Goal: Check status: Check status

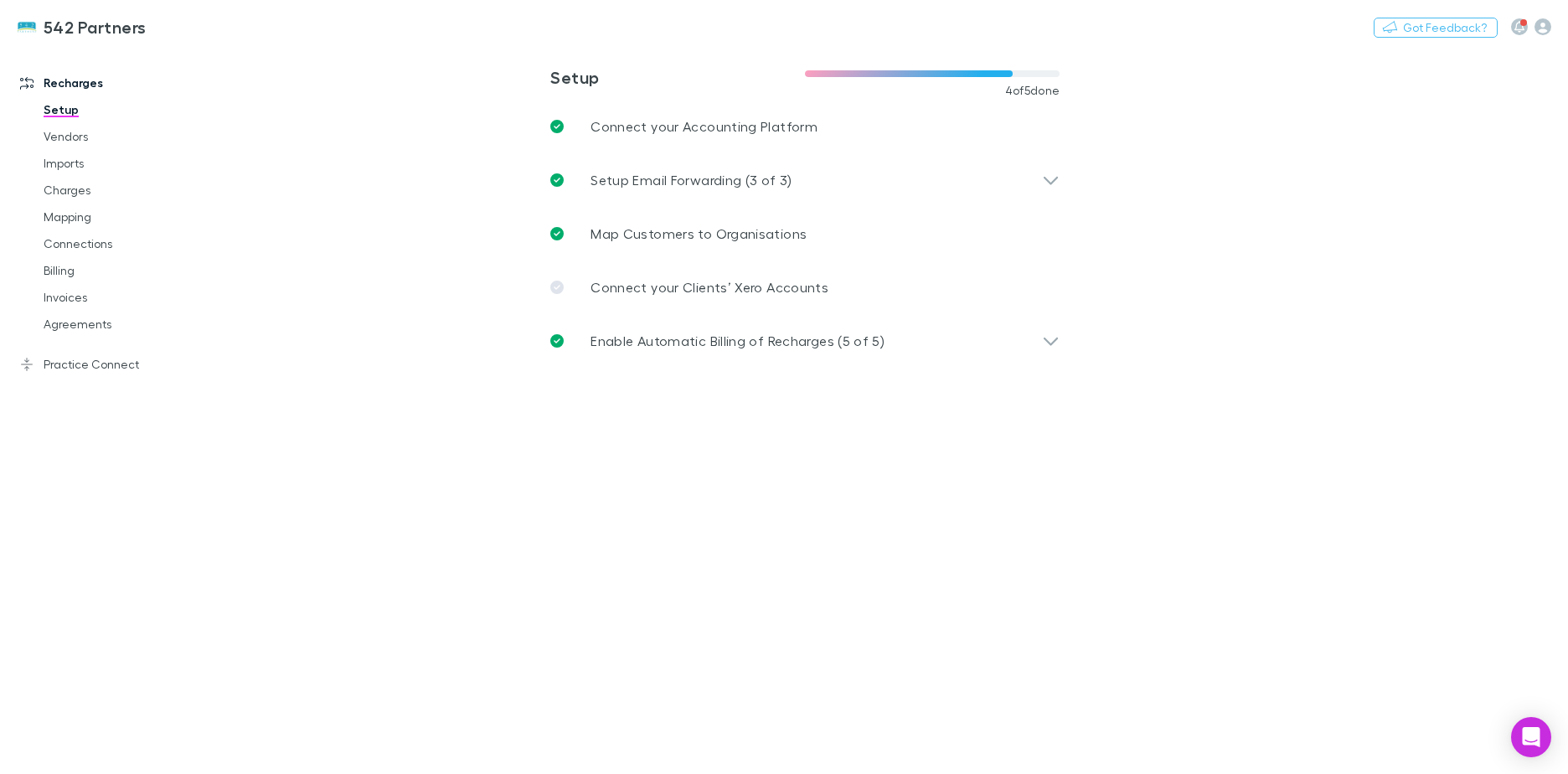
click at [93, 262] on link "Billing" at bounding box center [126, 271] width 200 height 27
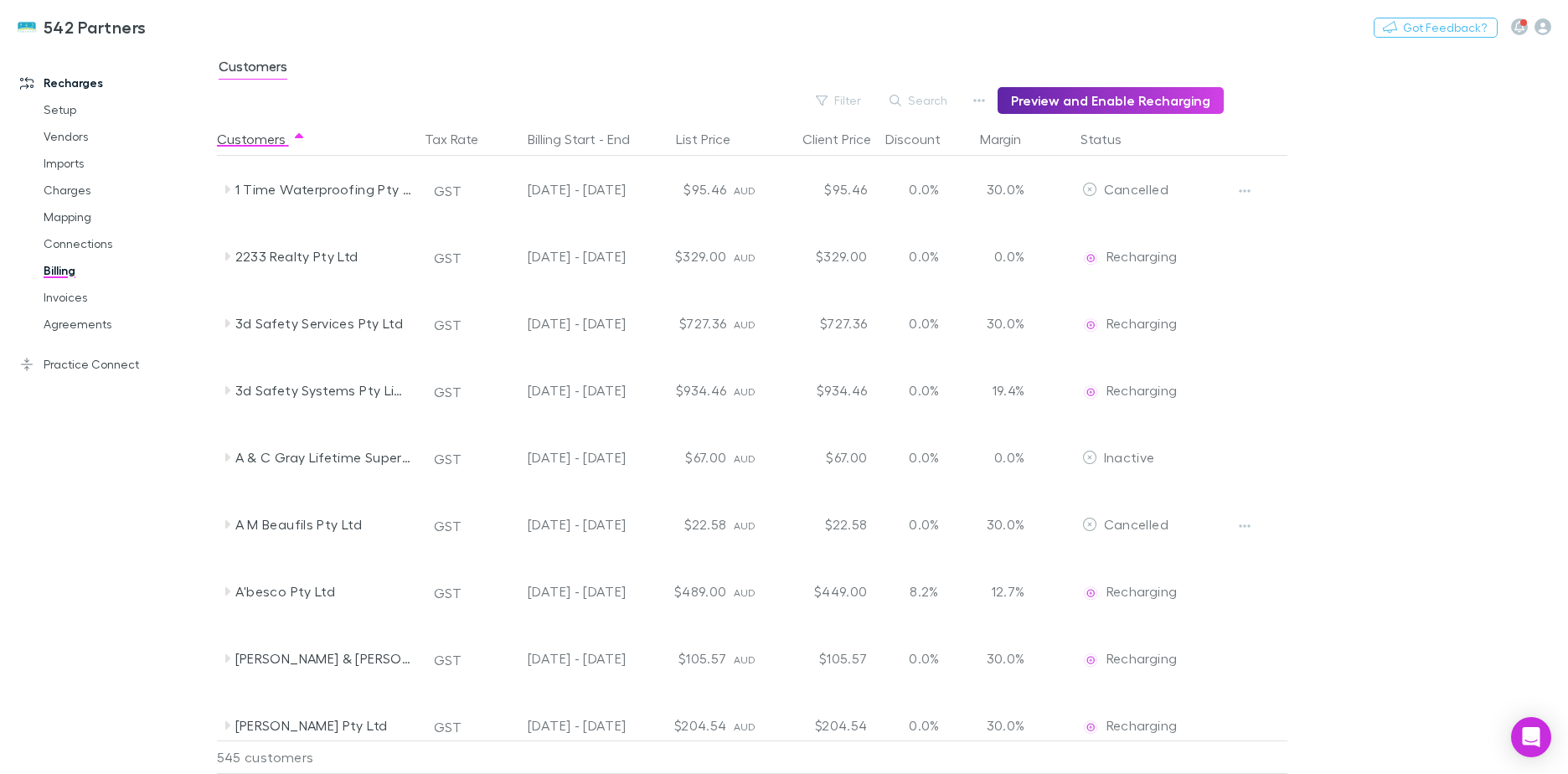
drag, startPoint x: 1118, startPoint y: 138, endPoint x: 1240, endPoint y: 143, distance: 122.1
click at [1117, 138] on button "Status" at bounding box center [1110, 139] width 61 height 34
click at [1251, 143] on div at bounding box center [1256, 139] width 63 height 34
click at [1108, 140] on button "Status" at bounding box center [1110, 139] width 61 height 34
click at [850, 97] on button "Filter" at bounding box center [839, 100] width 64 height 20
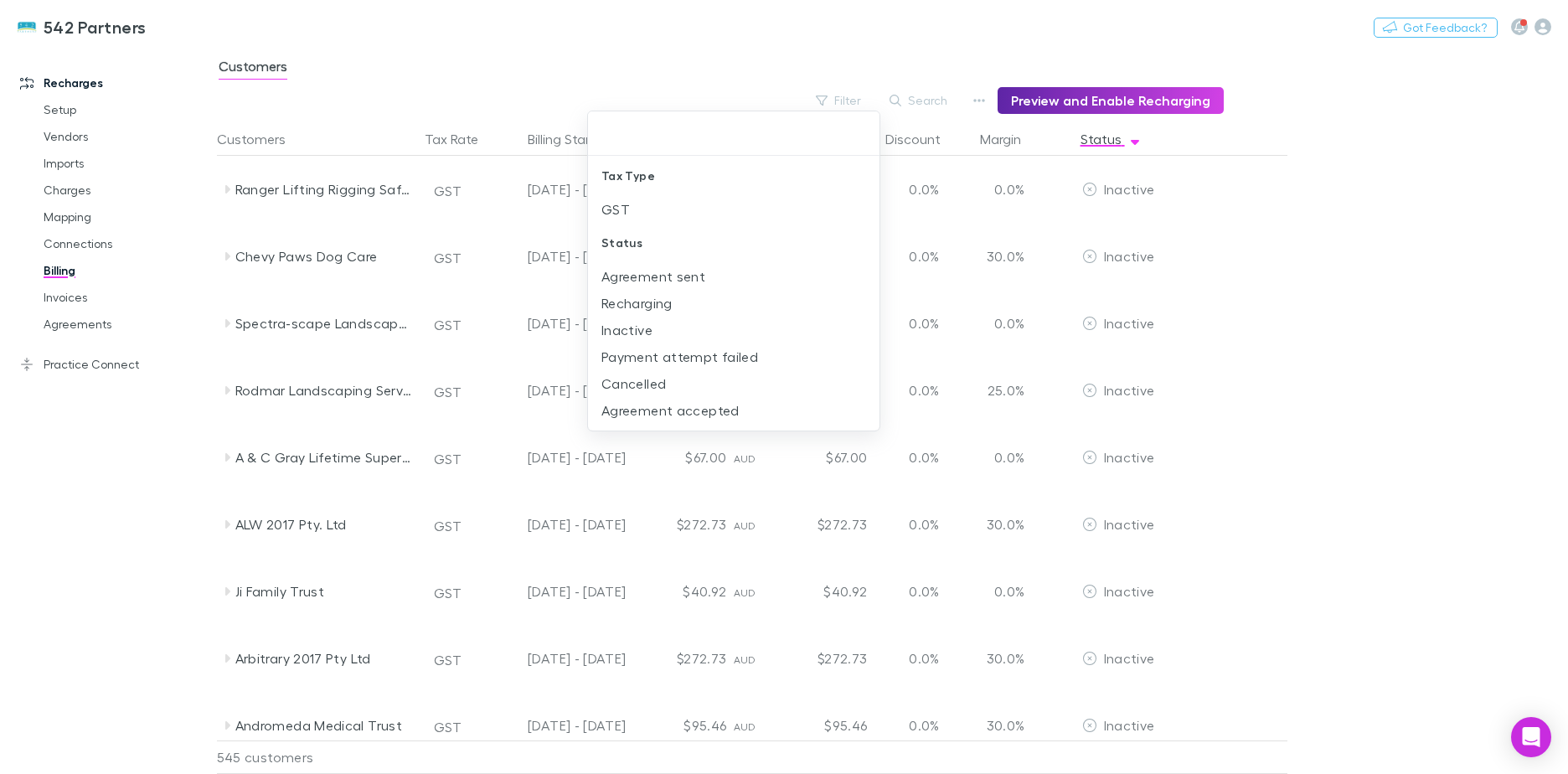
click at [714, 360] on li "Payment attempt failed" at bounding box center [734, 357] width 291 height 27
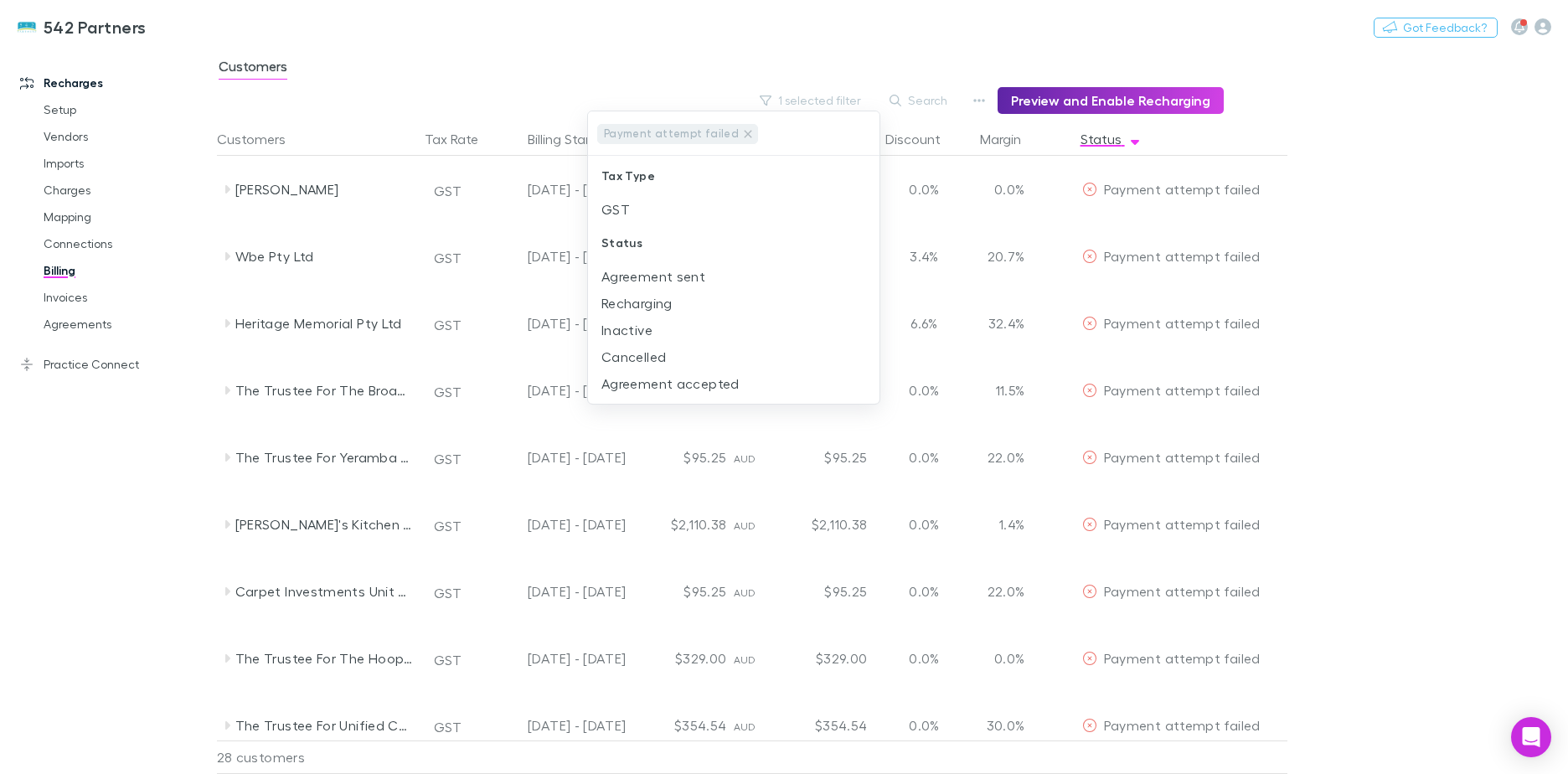
click at [1497, 118] on div at bounding box center [784, 387] width 1568 height 774
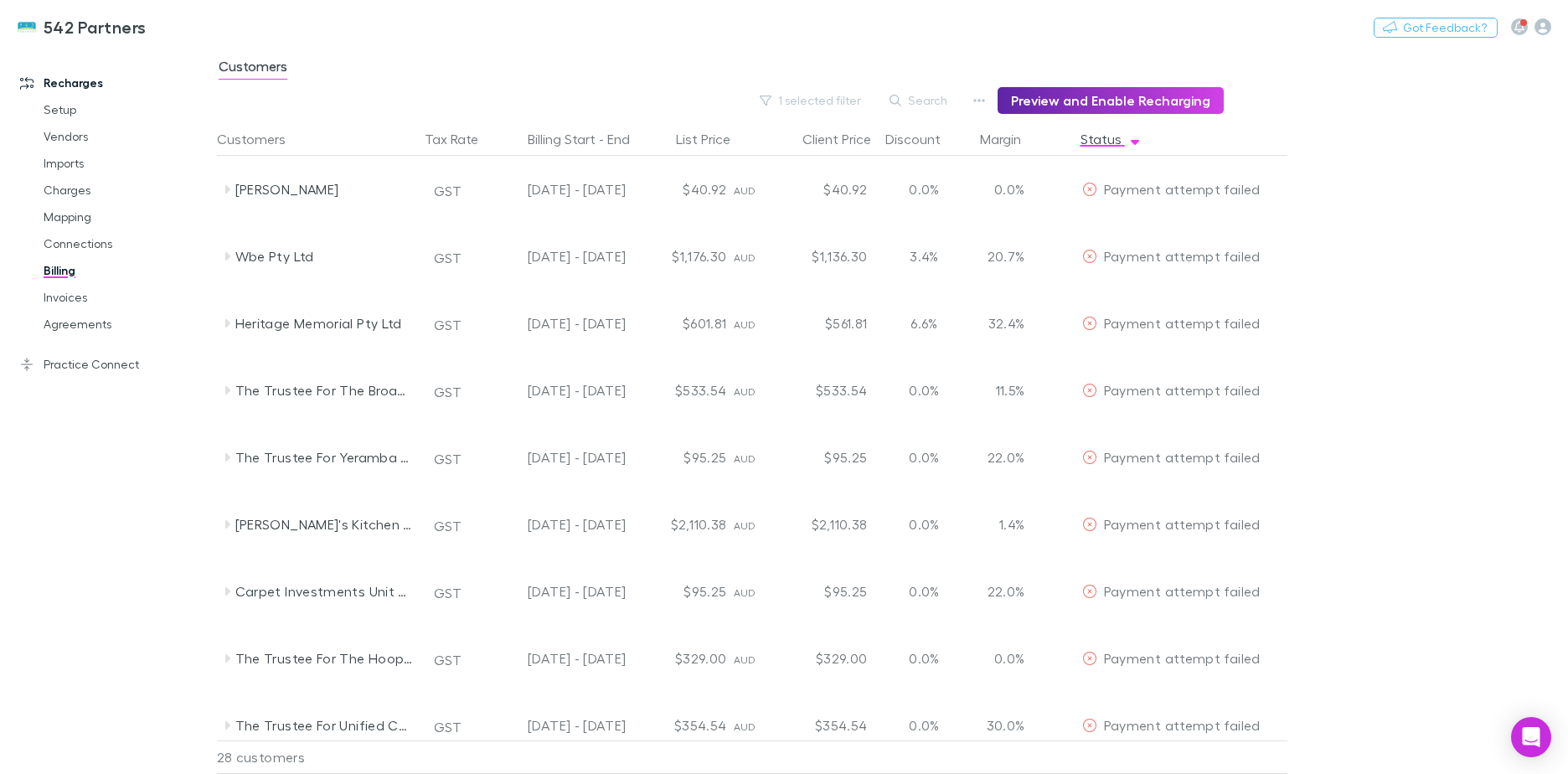
click at [225, 185] on icon at bounding box center [227, 189] width 14 height 13
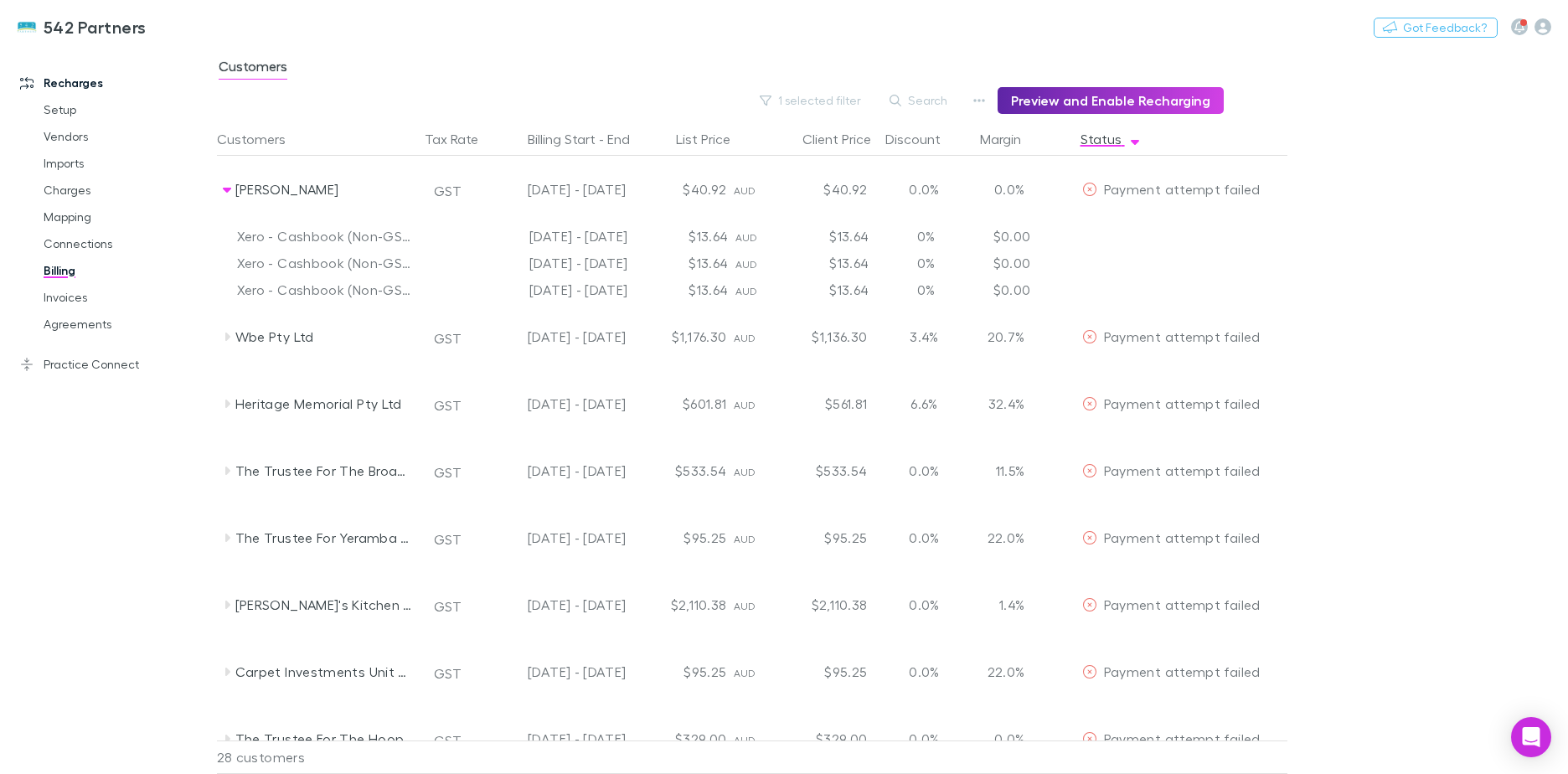
click at [225, 185] on icon at bounding box center [227, 189] width 14 height 13
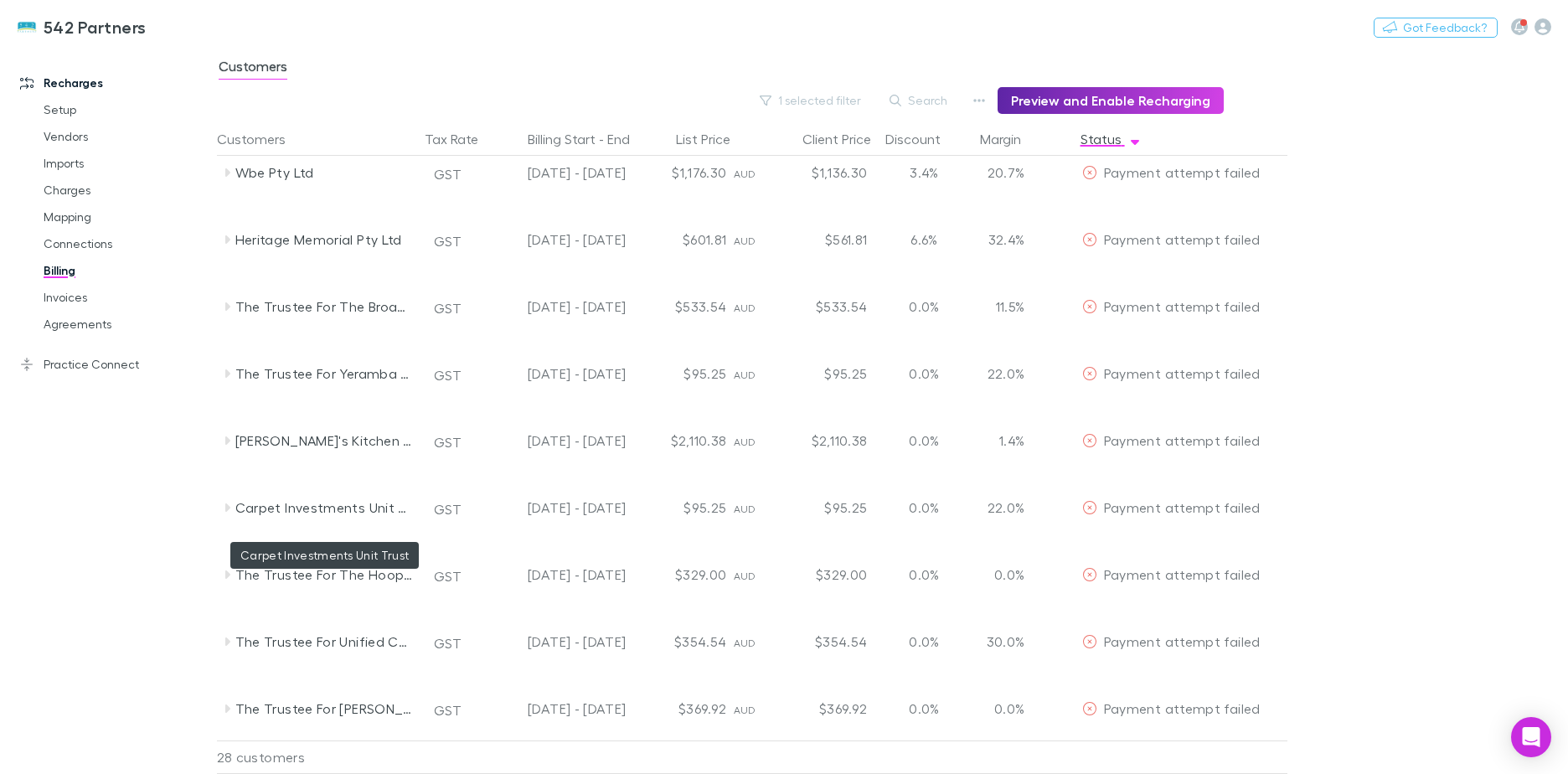
scroll to position [252, 0]
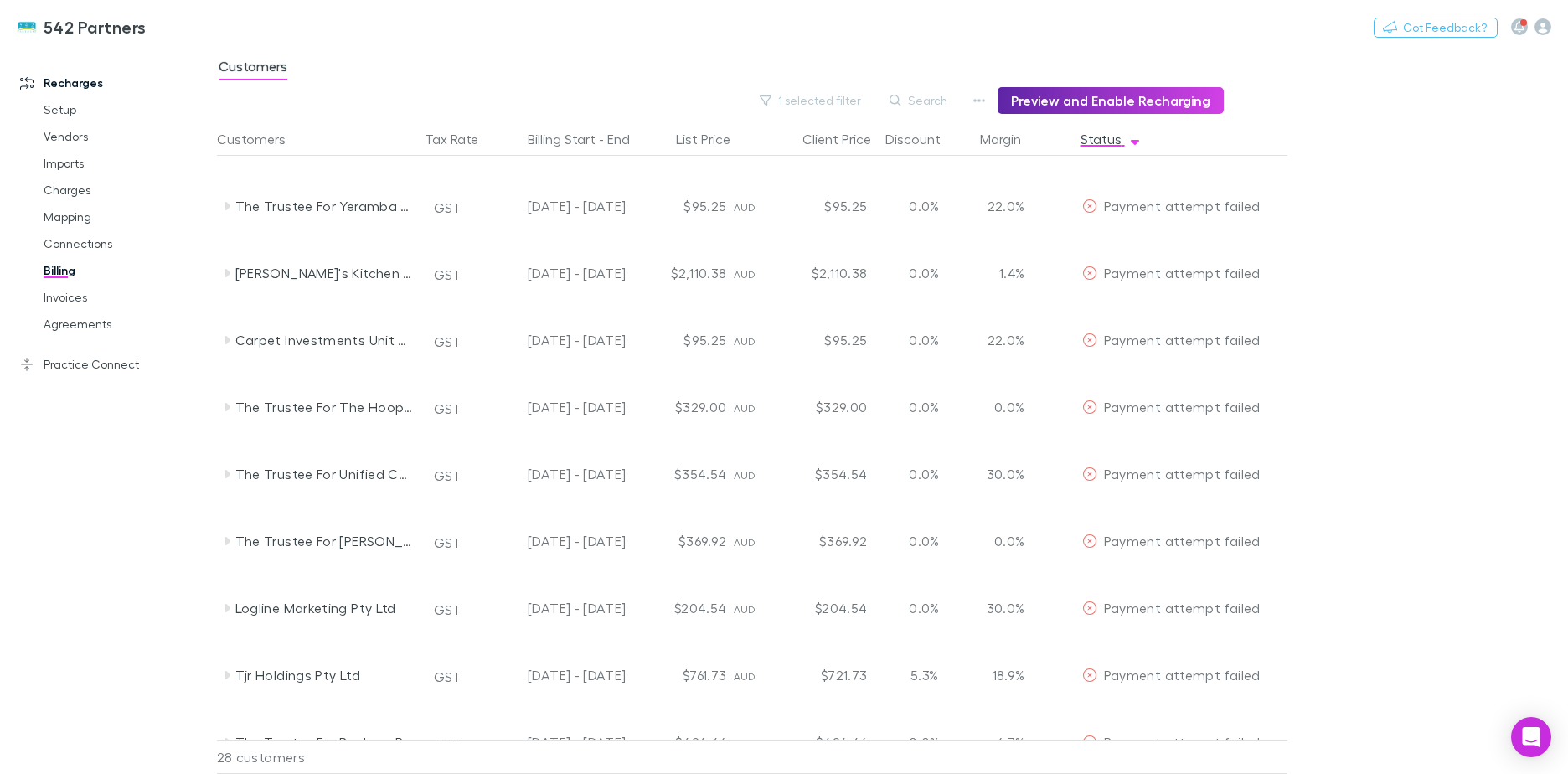
click at [227, 336] on icon at bounding box center [228, 339] width 5 height 9
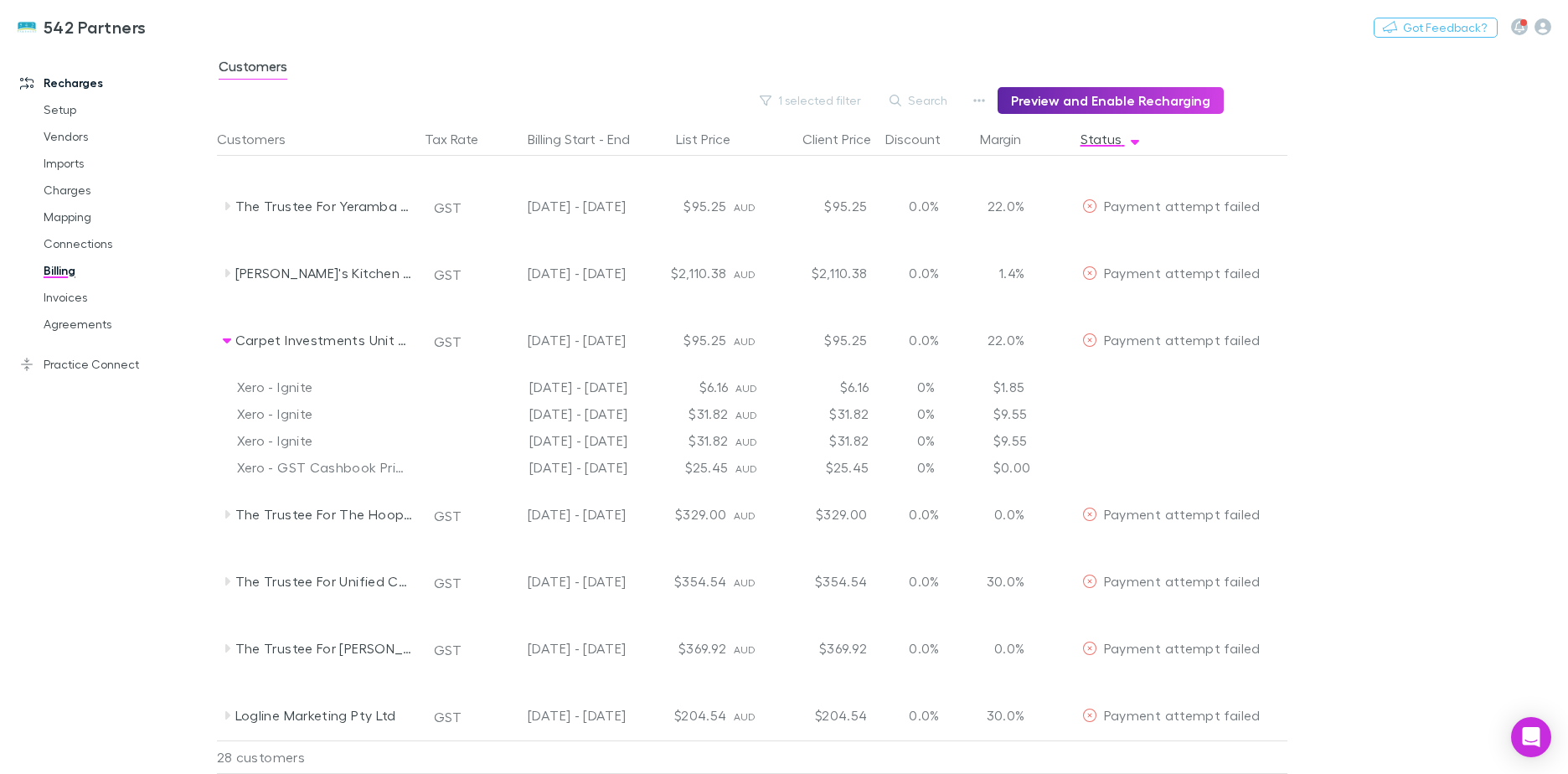
click at [227, 336] on icon at bounding box center [227, 340] width 14 height 13
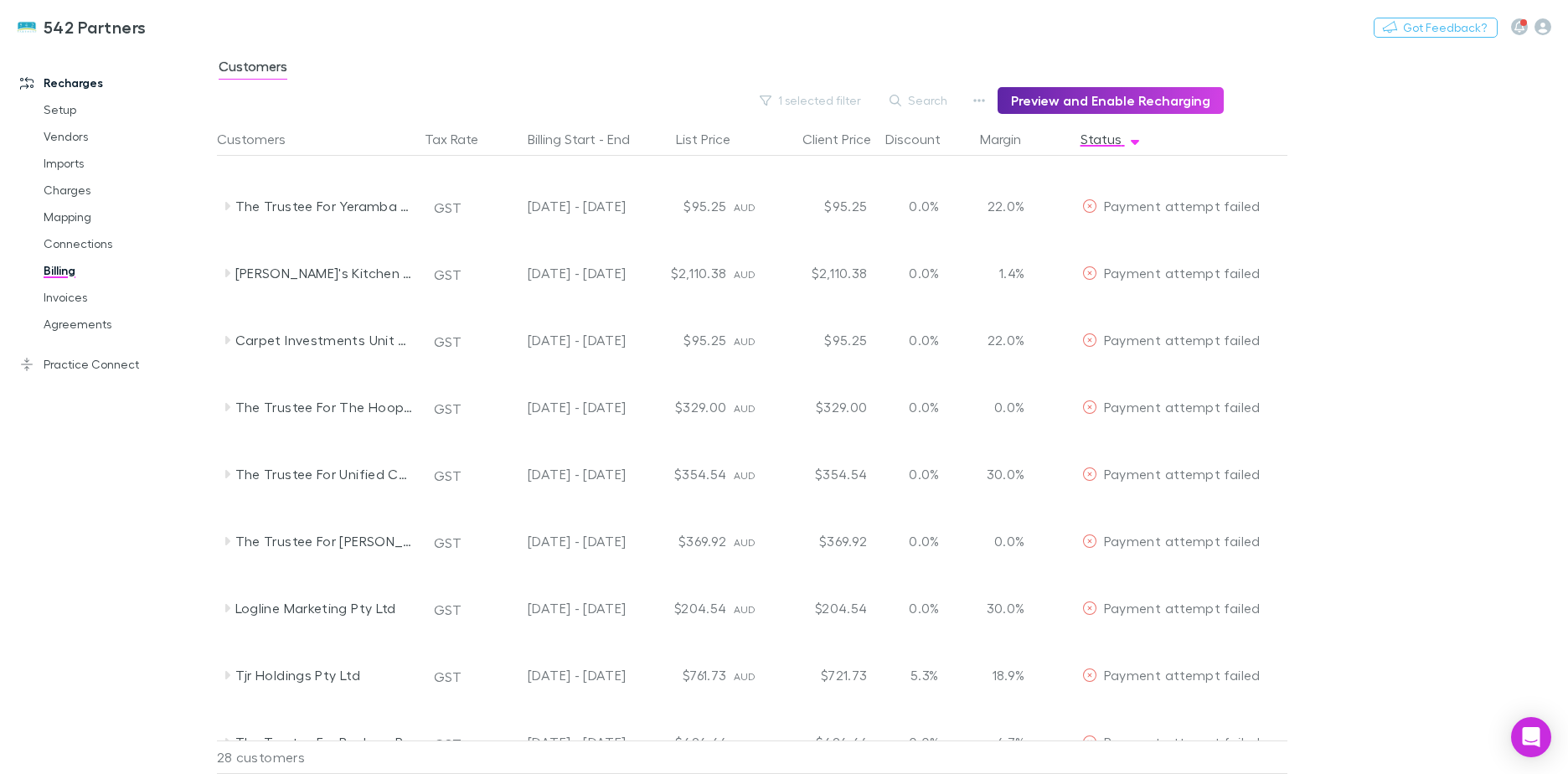
click at [231, 399] on div "The Trustee For The Hoopmack Family Trust" at bounding box center [319, 406] width 201 height 67
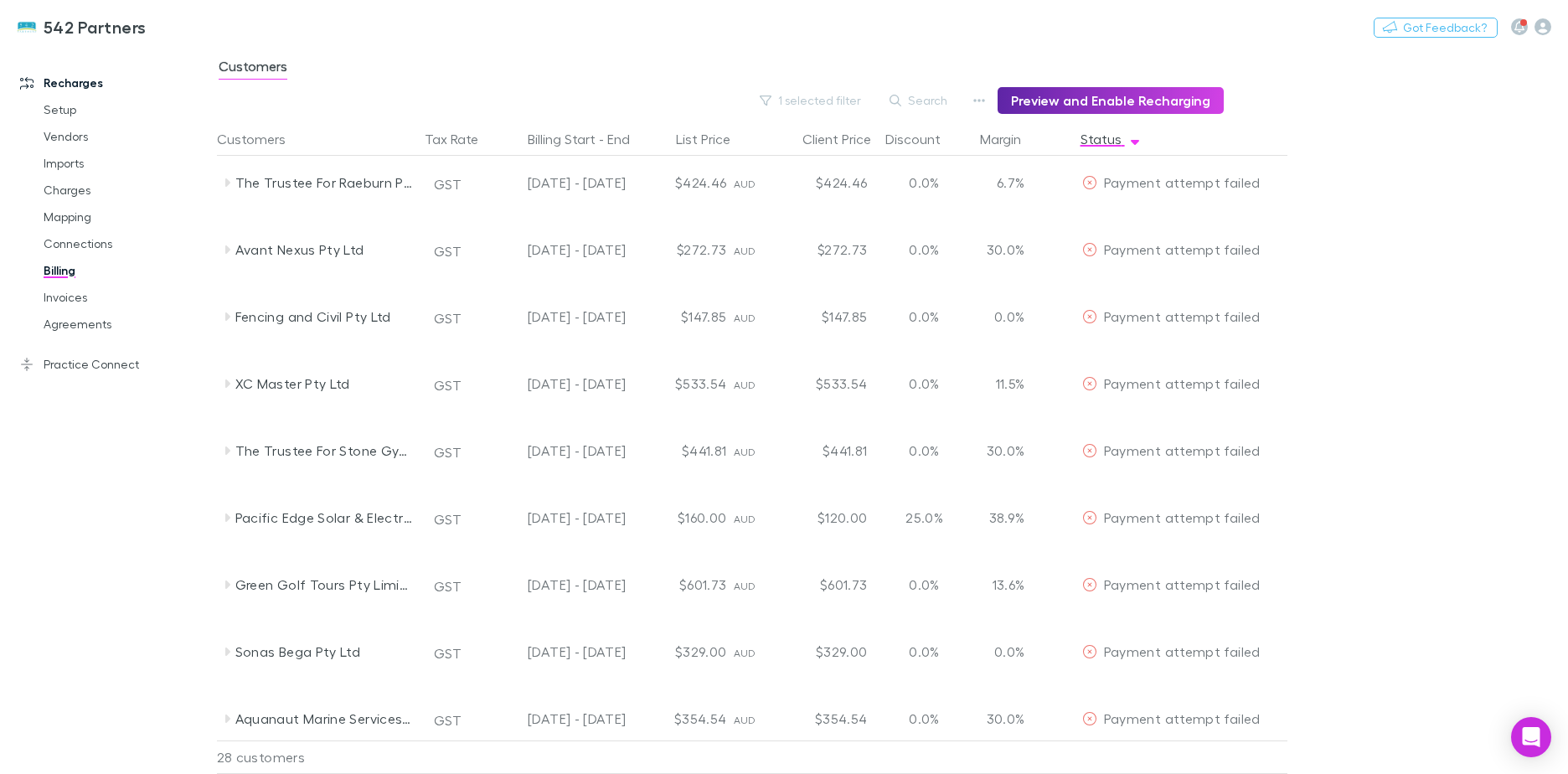
scroll to position [1256, 0]
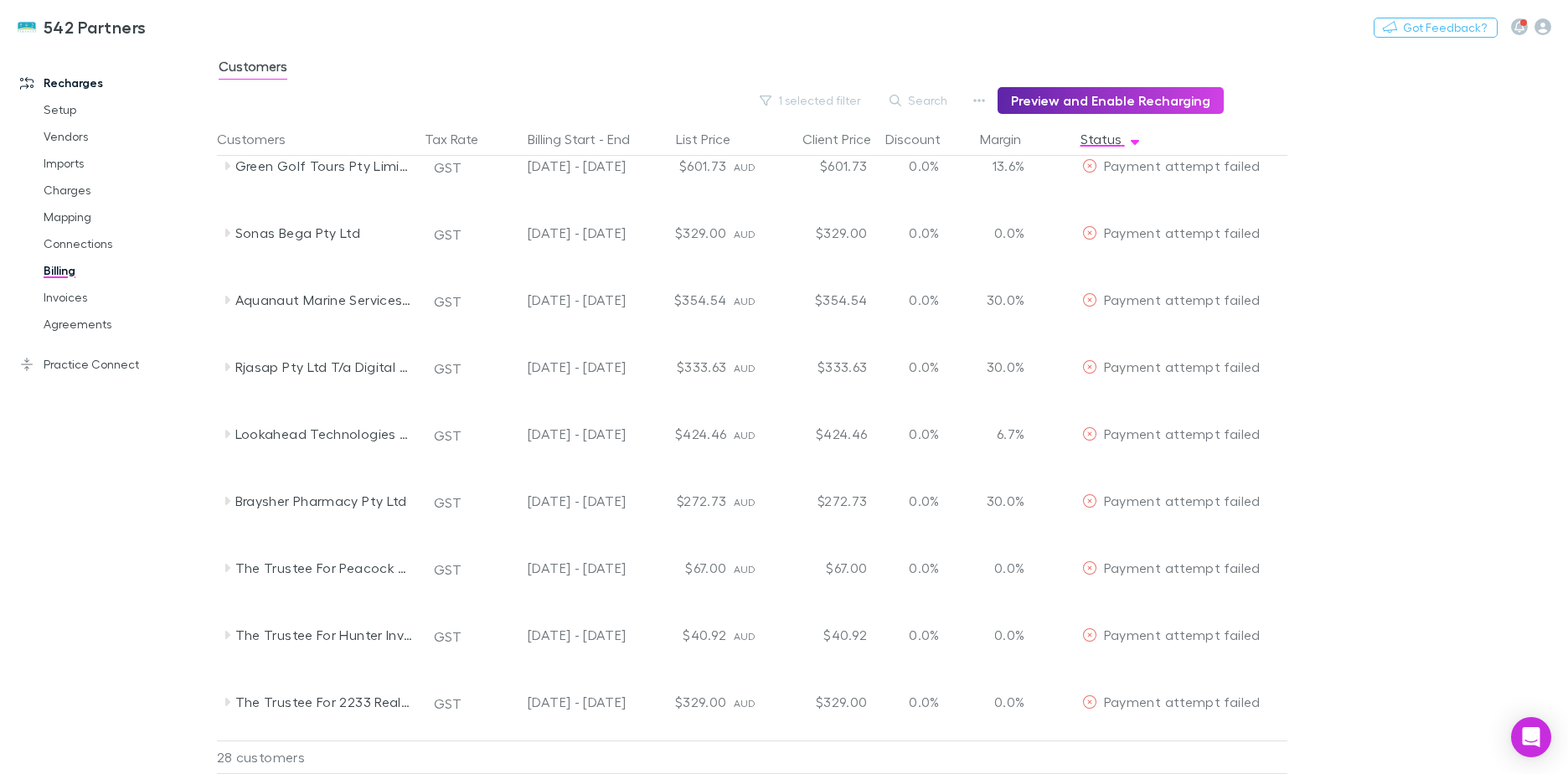
click at [230, 433] on icon at bounding box center [227, 434] width 14 height 13
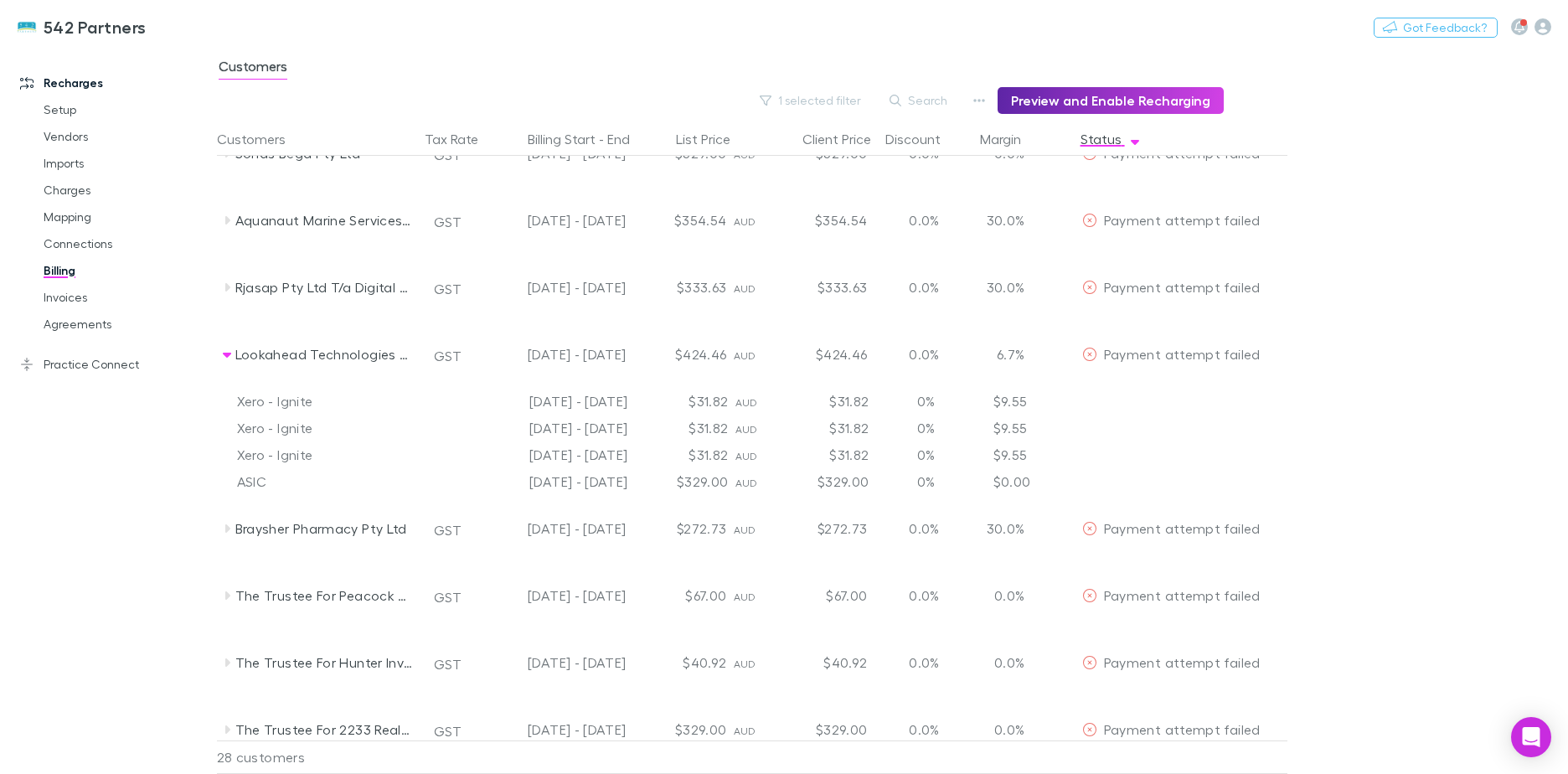
scroll to position [1258, 0]
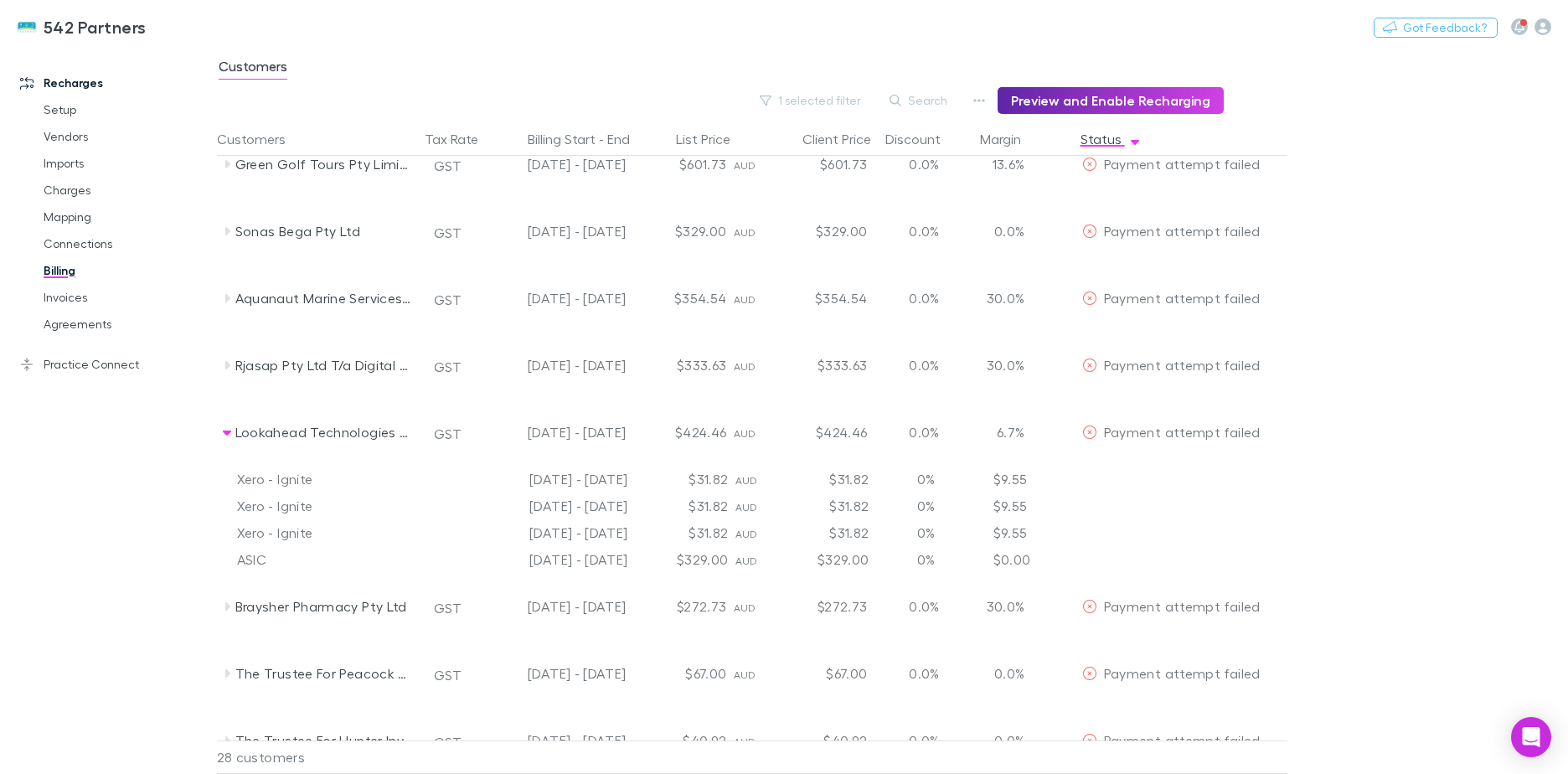
click at [86, 296] on link "Invoices" at bounding box center [126, 297] width 200 height 27
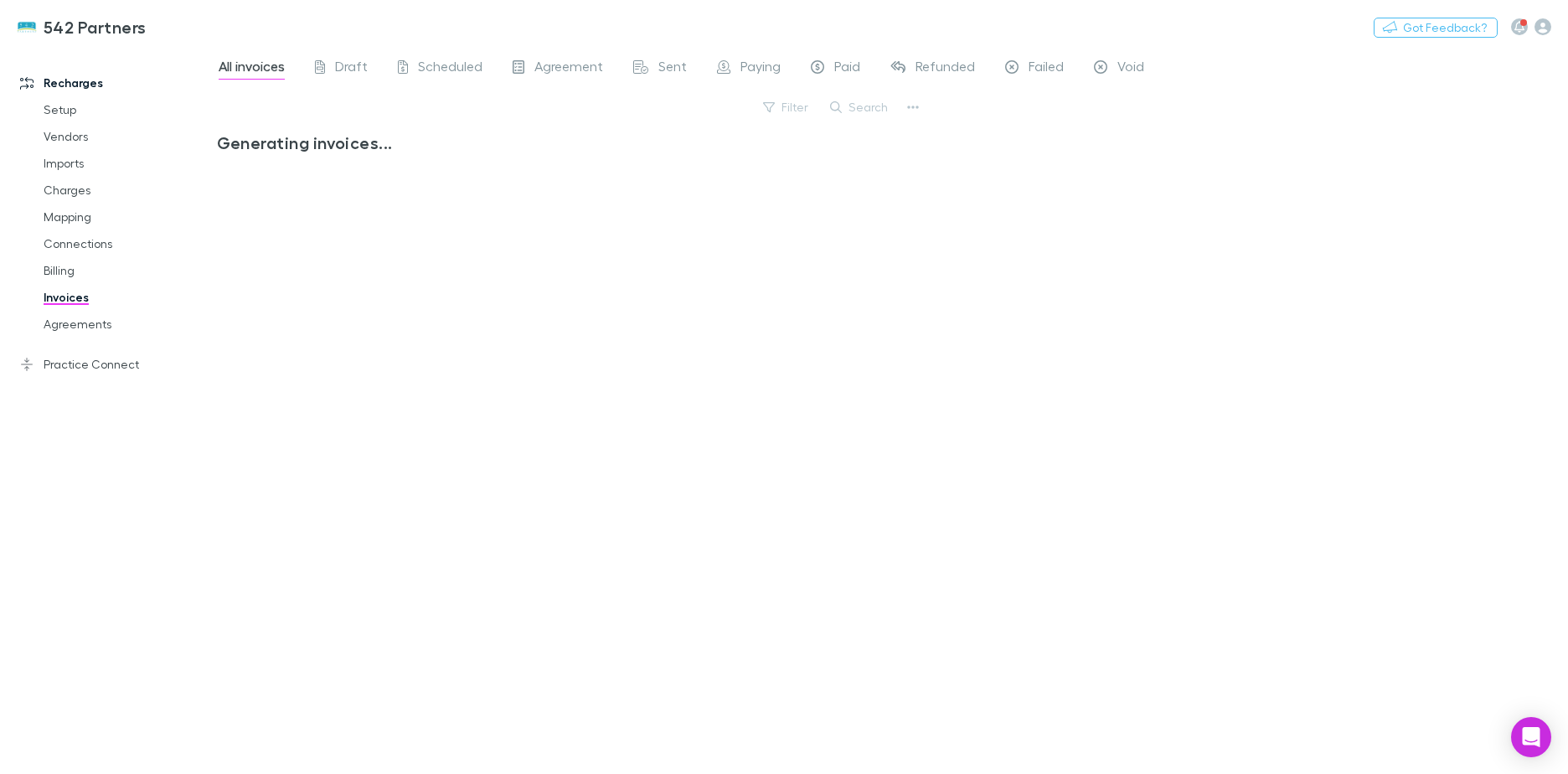
click at [1042, 65] on span "Failed" at bounding box center [1046, 68] width 35 height 22
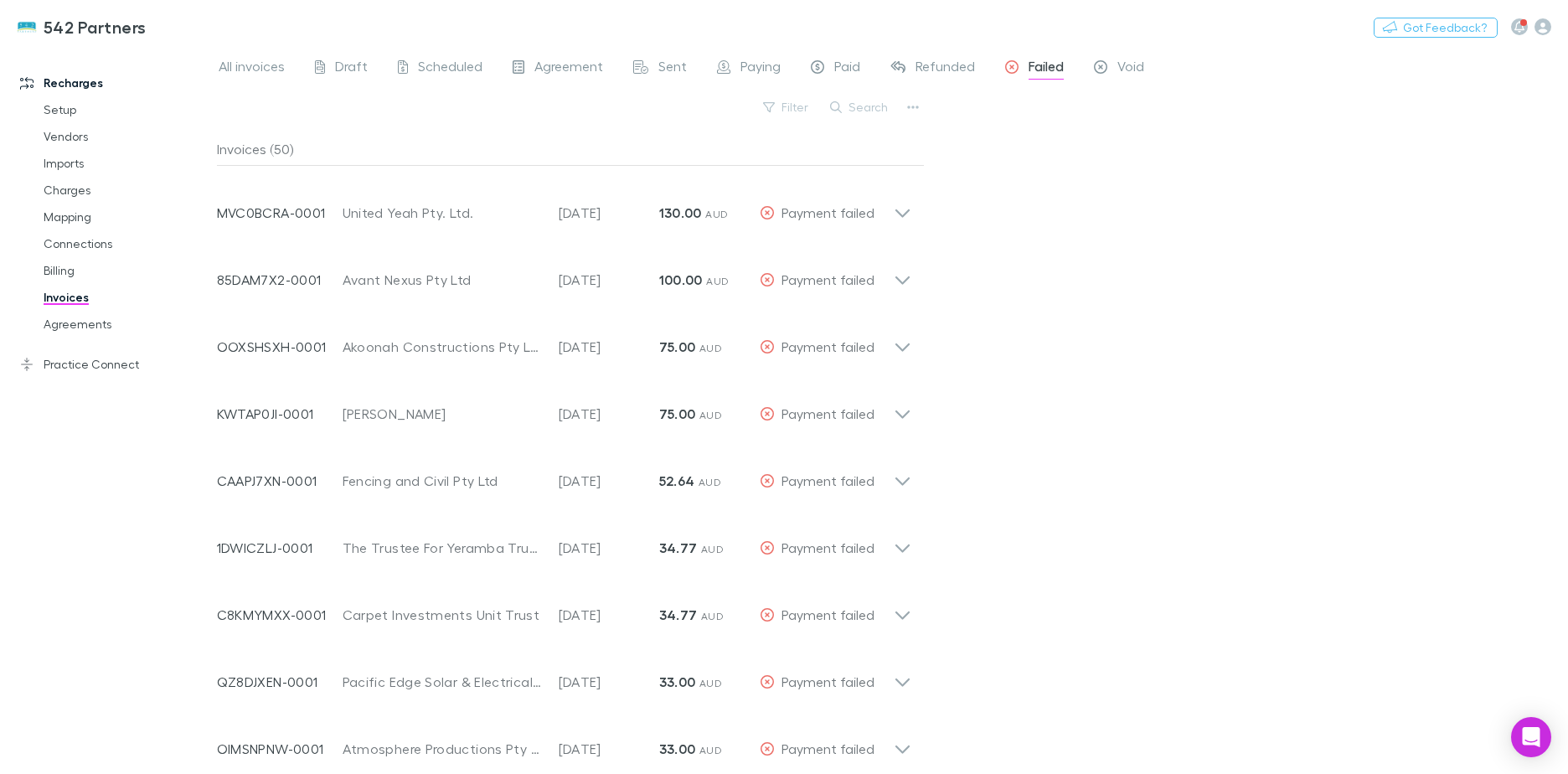
scroll to position [2755, 0]
